Goal: Transaction & Acquisition: Download file/media

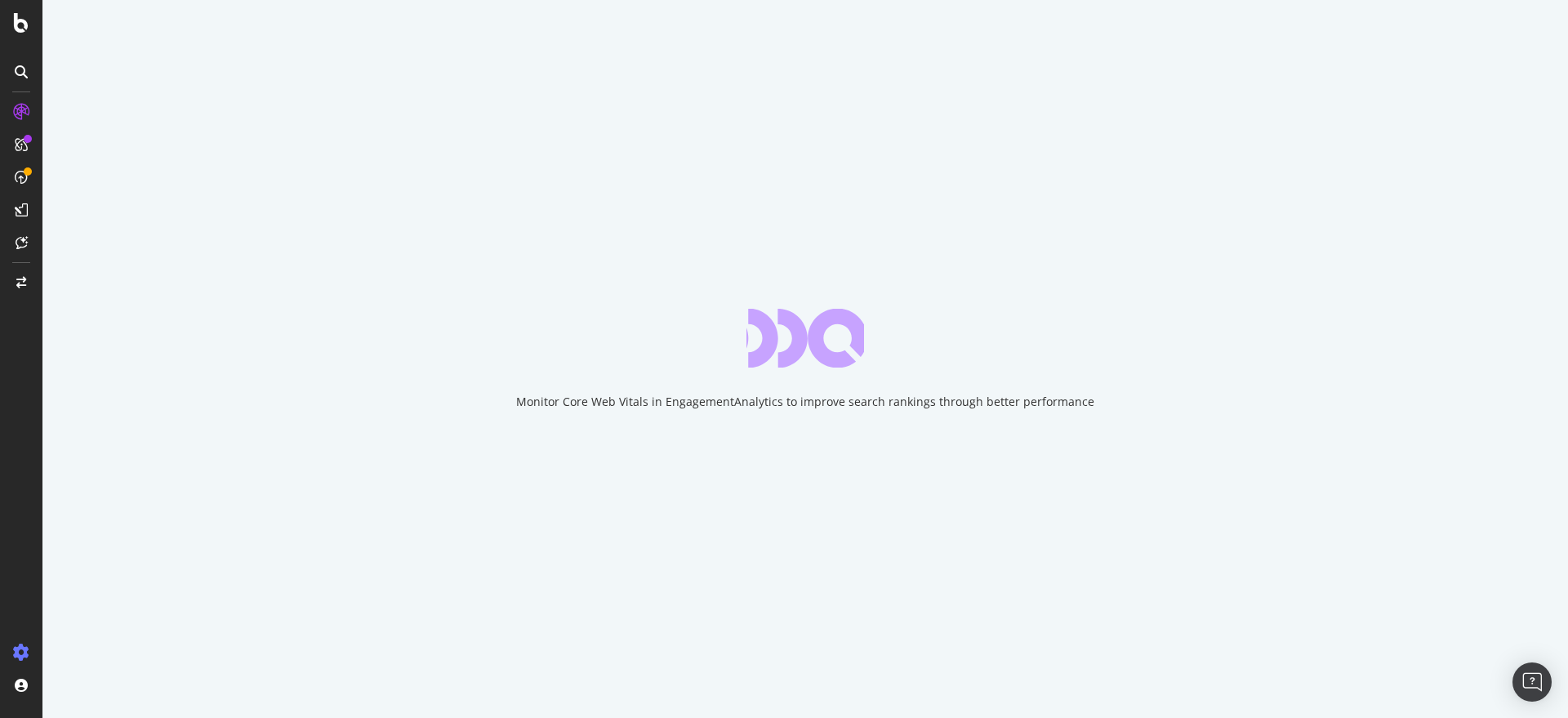
click at [25, 654] on icon at bounding box center [21, 652] width 16 height 16
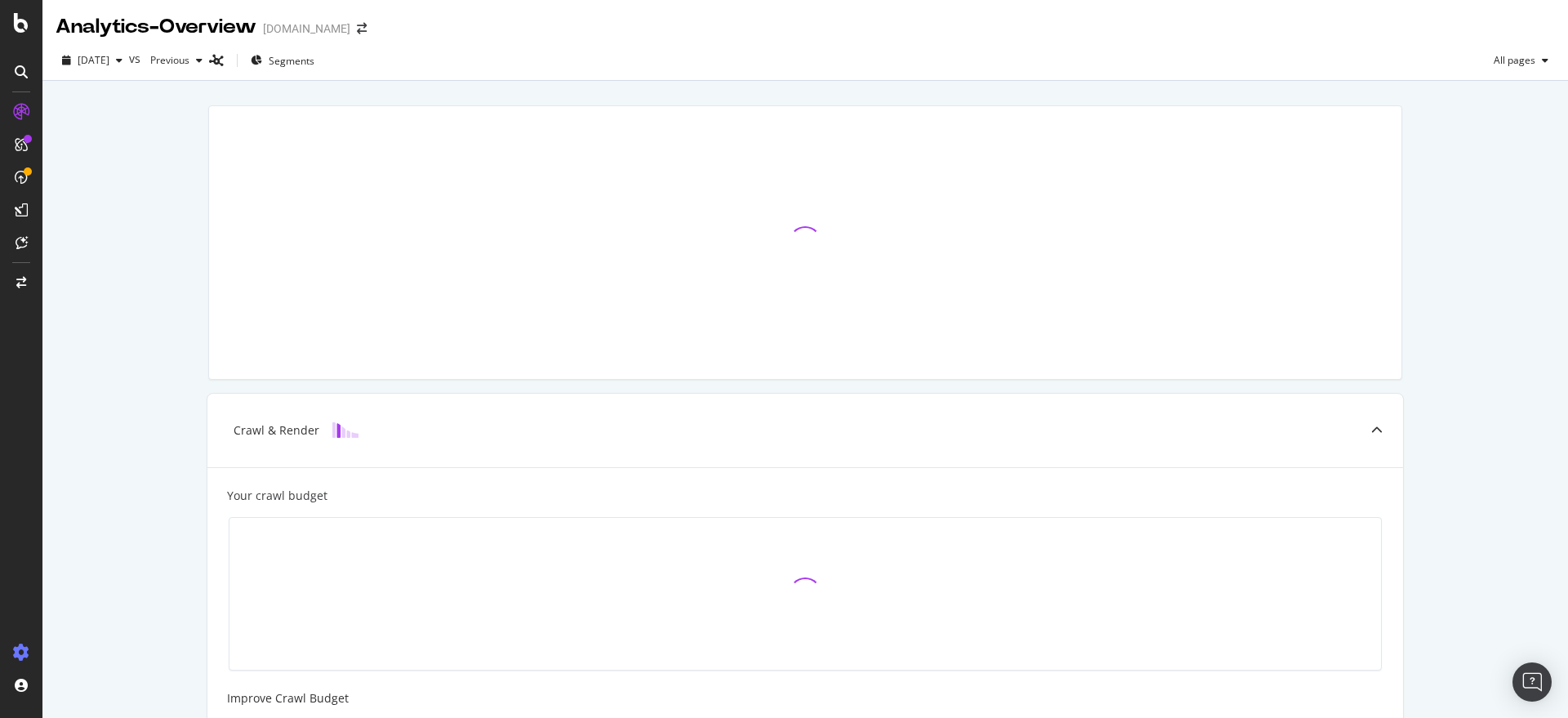
click at [25, 654] on icon at bounding box center [21, 652] width 16 height 16
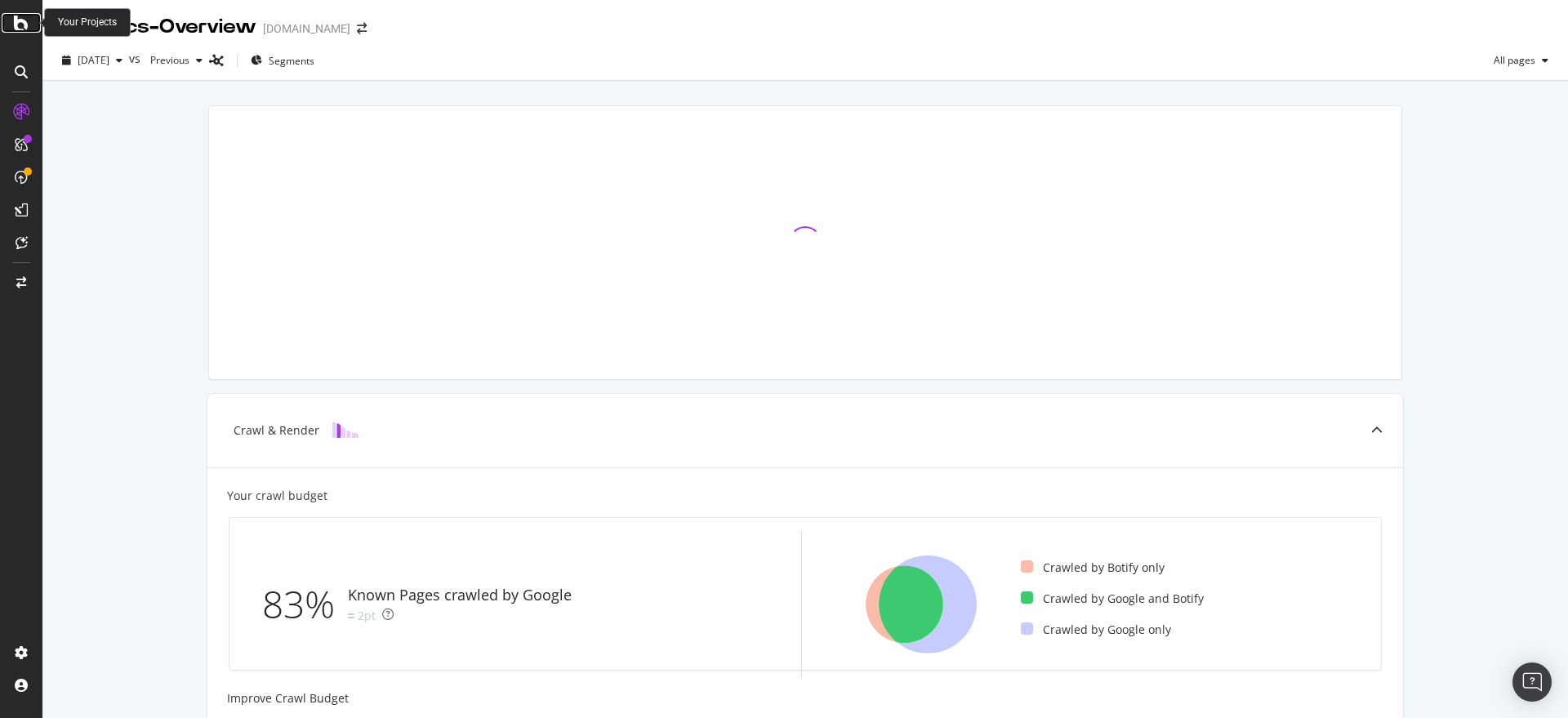
click at [31, 31] on div at bounding box center [21, 22] width 40 height 20
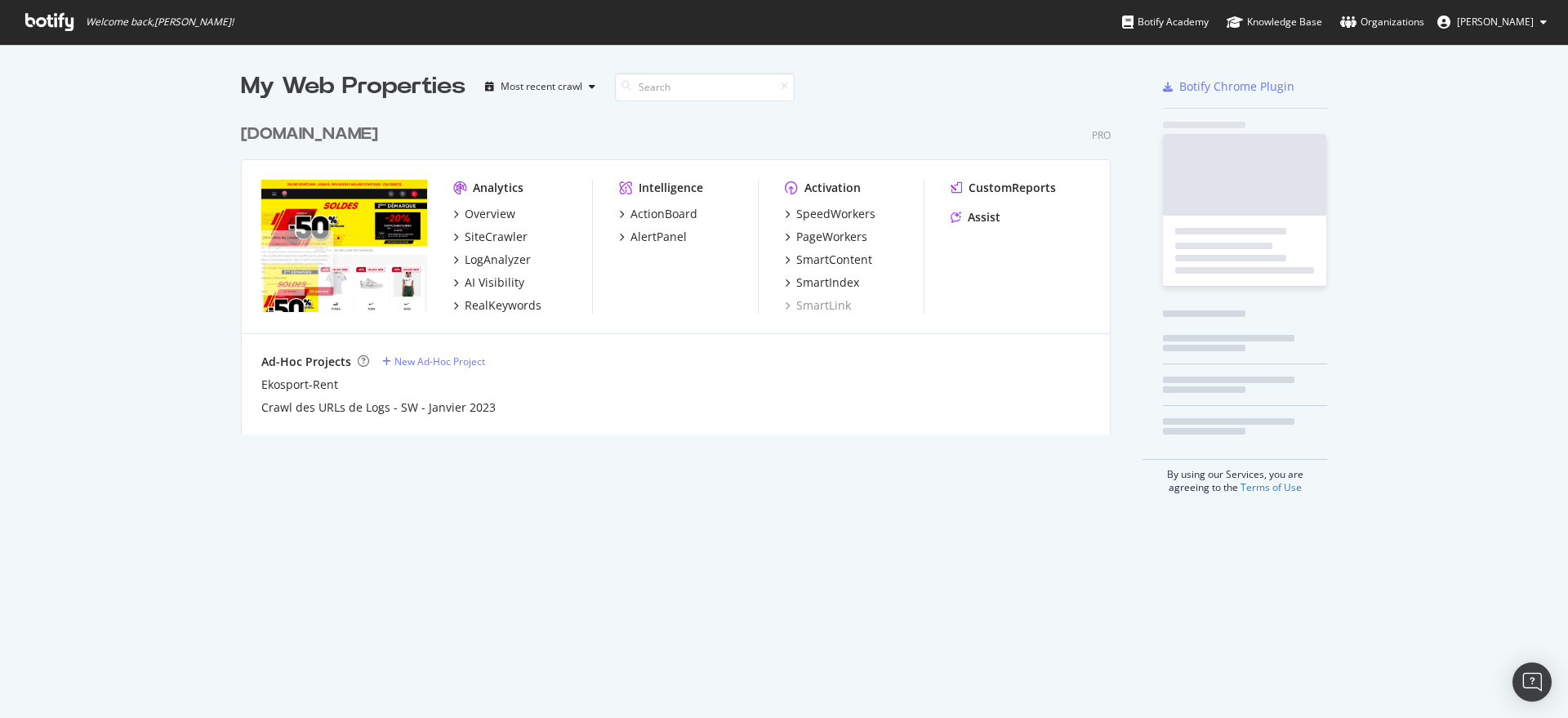
scroll to position [703, 1537]
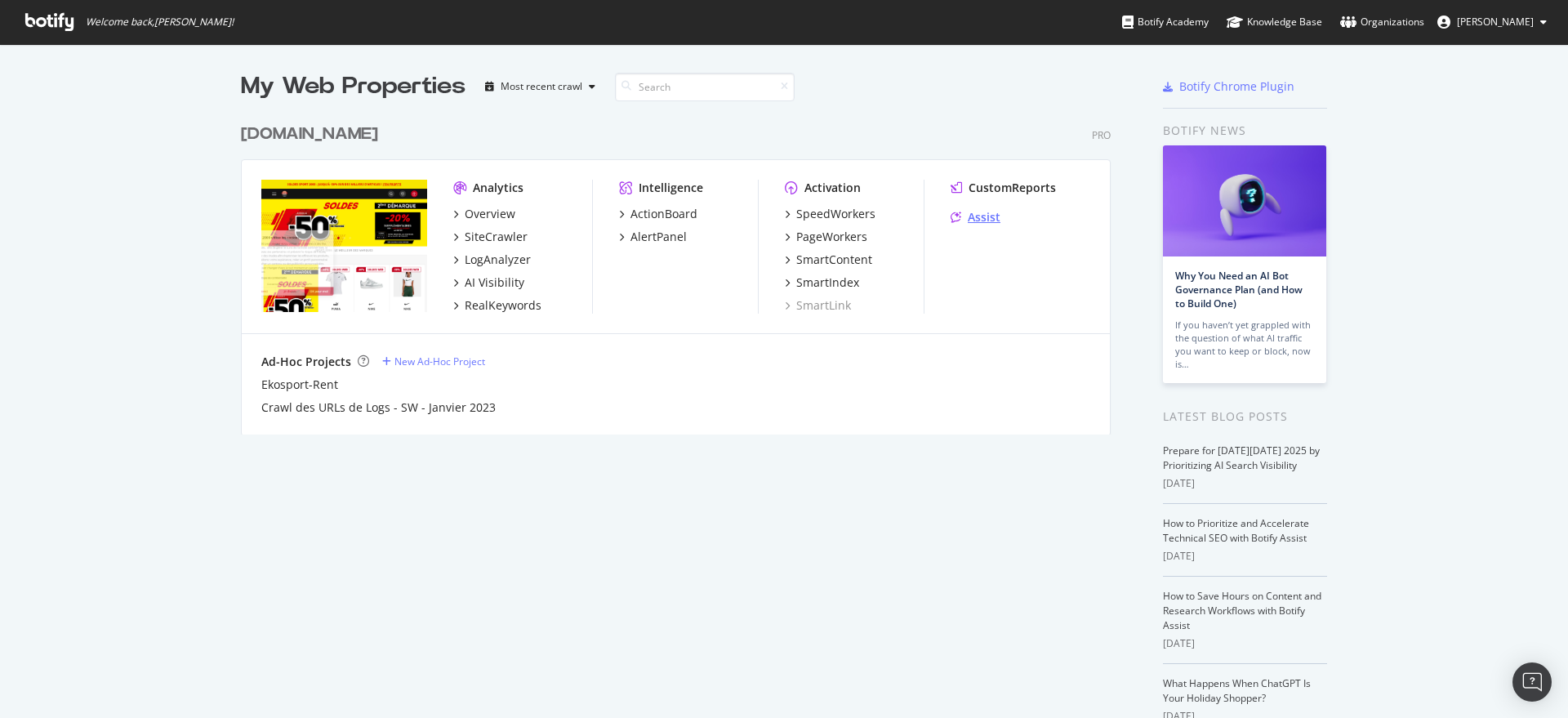
click at [974, 216] on div "Assist" at bounding box center [984, 216] width 33 height 16
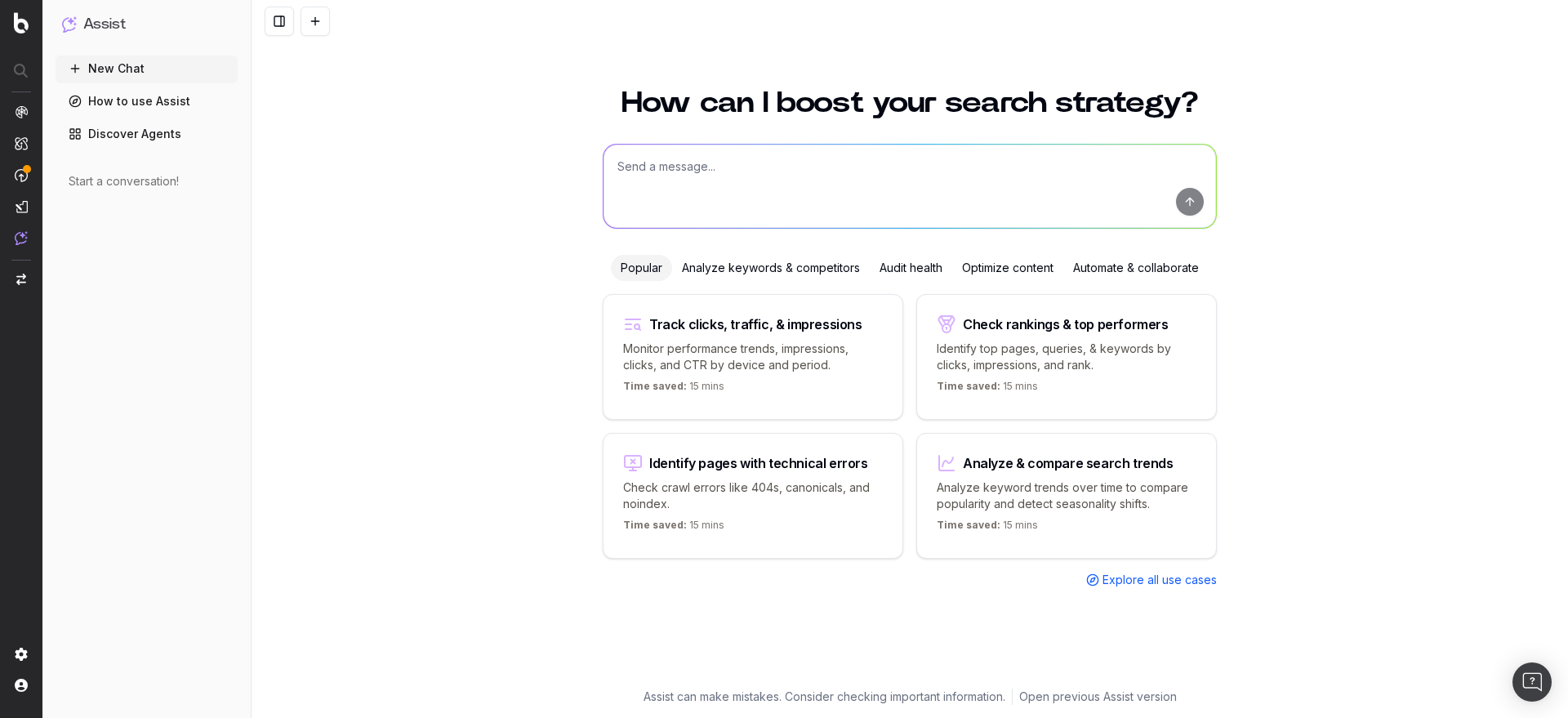
click at [831, 380] on div "Time saved: 15 mins" at bounding box center [753, 389] width 259 height 20
type textarea "Change in clicks/CTR/impressions over last 28 days vs last (branded vs non-bran…"
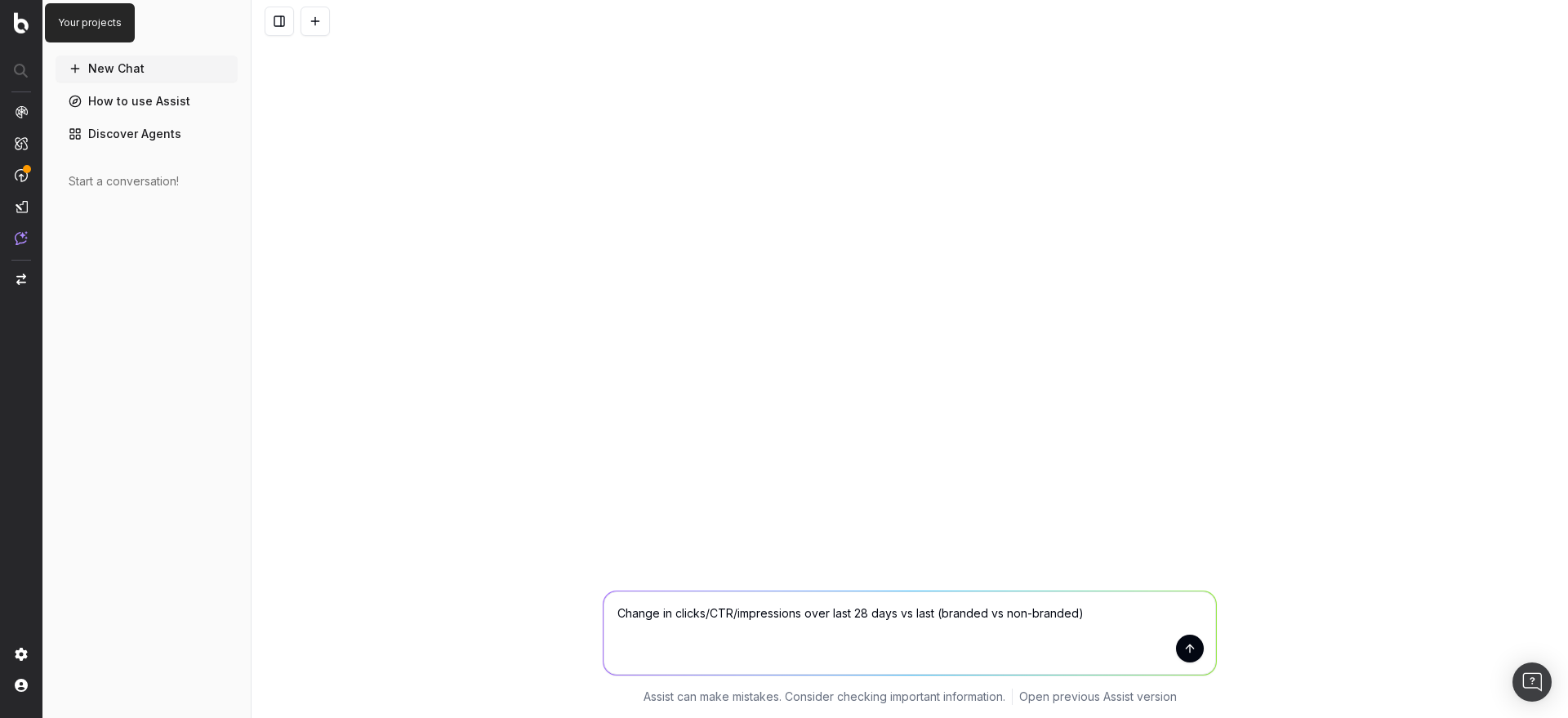
click at [27, 21] on img at bounding box center [21, 22] width 15 height 21
click at [15, 29] on img at bounding box center [21, 22] width 15 height 21
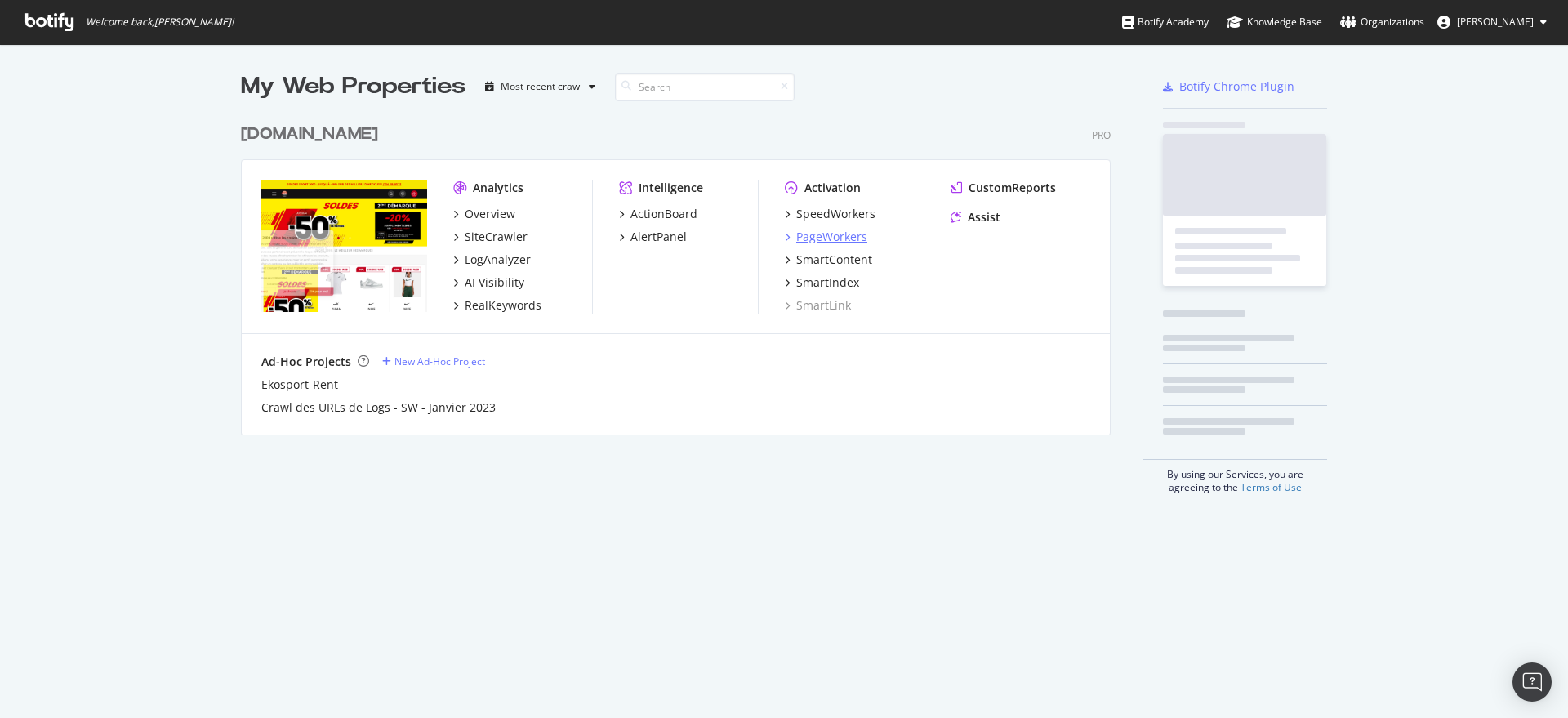
scroll to position [316, 867]
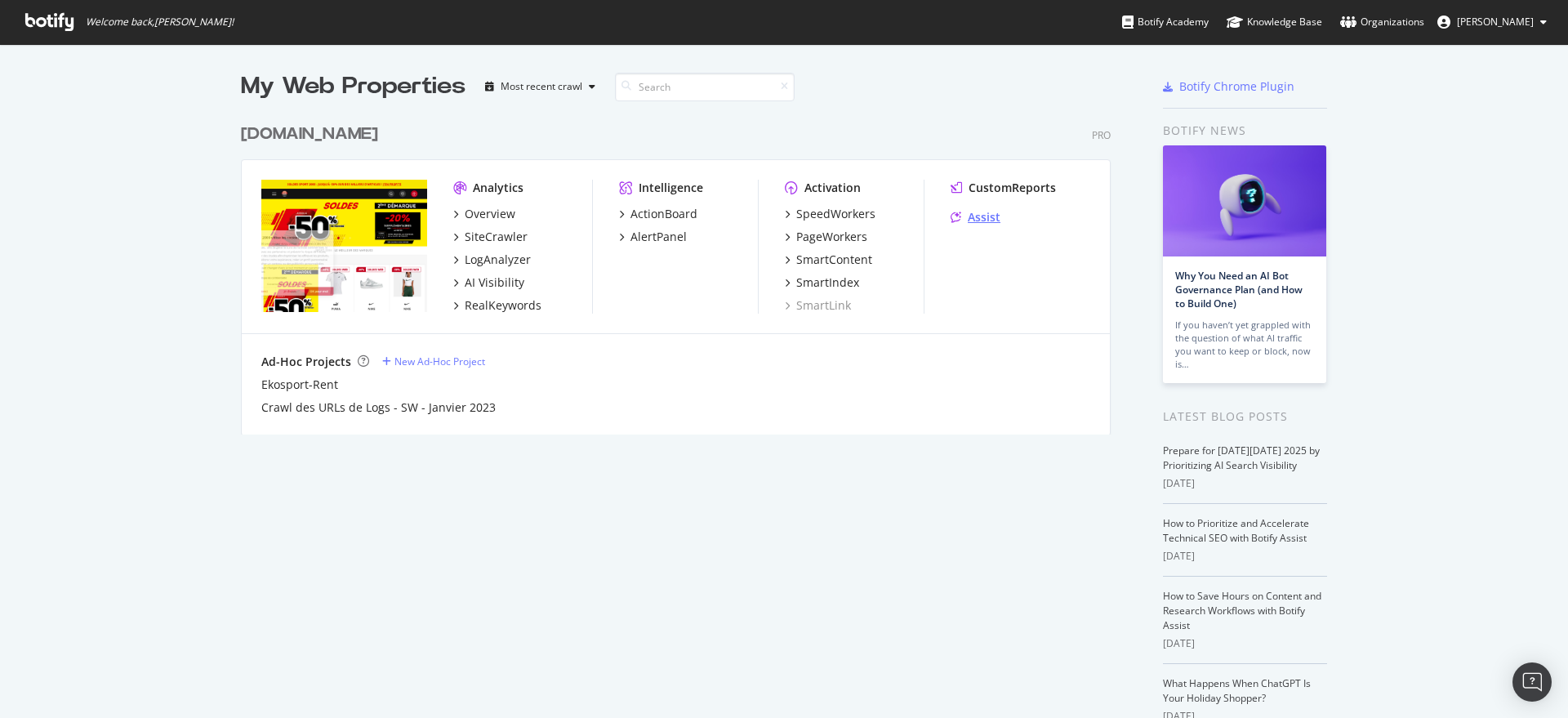
click at [968, 220] on div "Assist" at bounding box center [984, 216] width 33 height 16
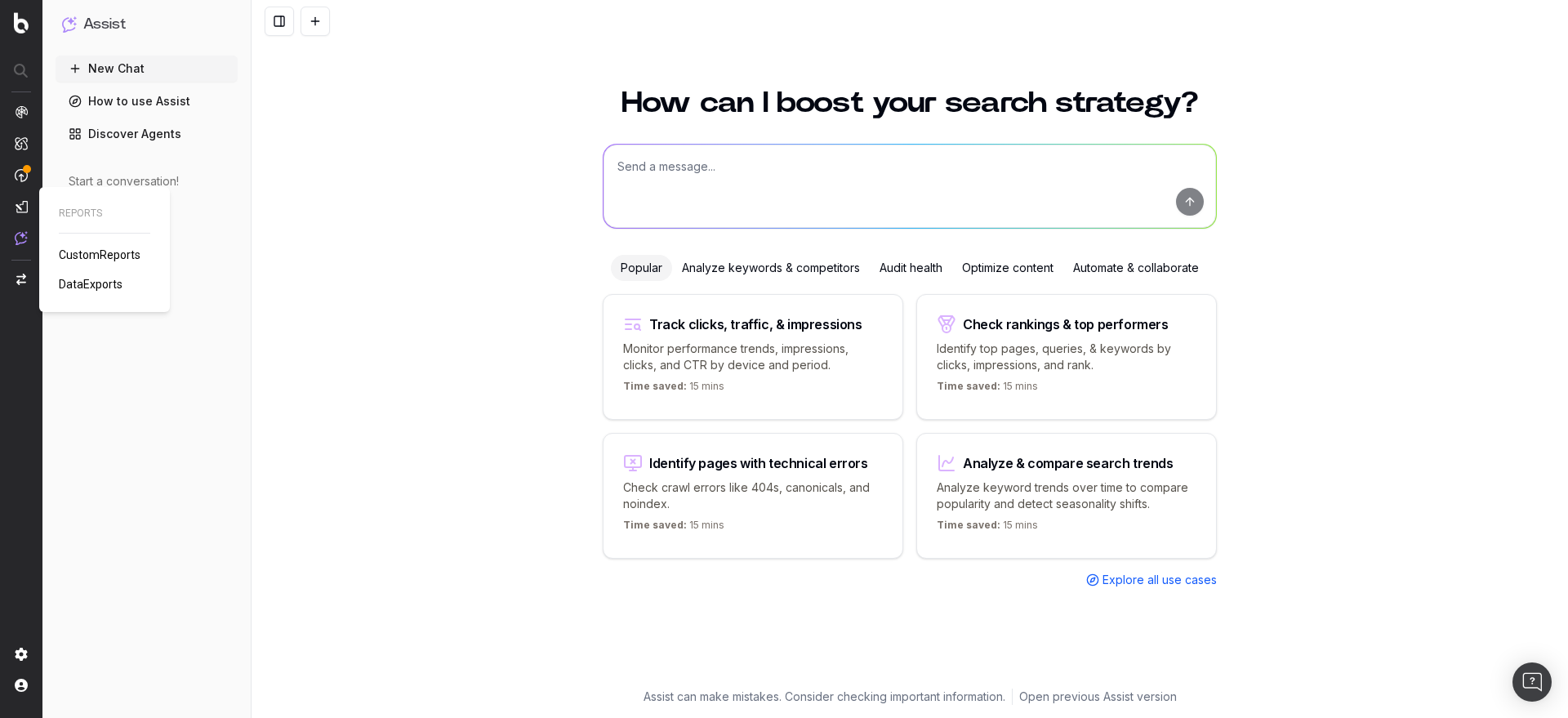
click at [106, 286] on span "DataExports" at bounding box center [90, 283] width 64 height 13
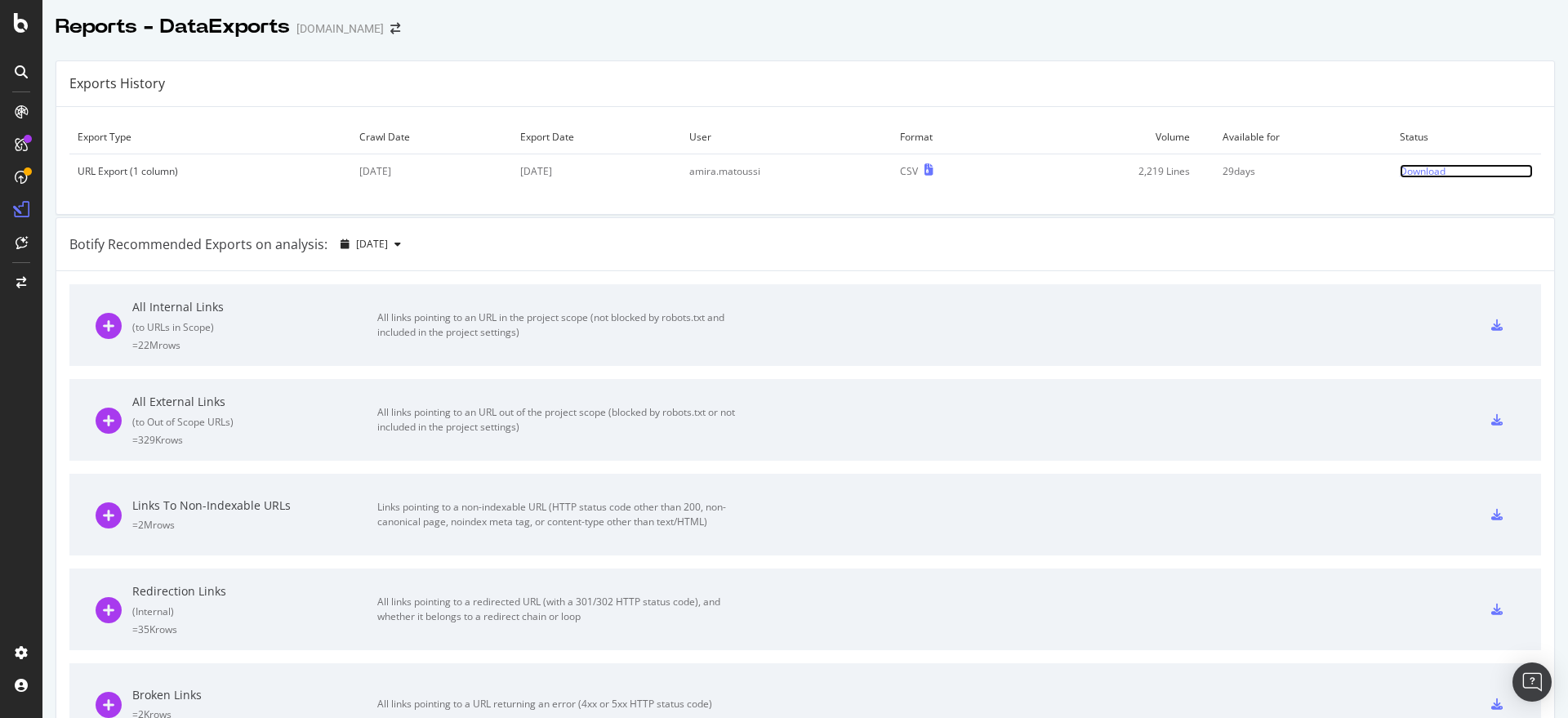
click at [1401, 170] on div "Download" at bounding box center [1422, 171] width 46 height 14
